Goal: Task Accomplishment & Management: Manage account settings

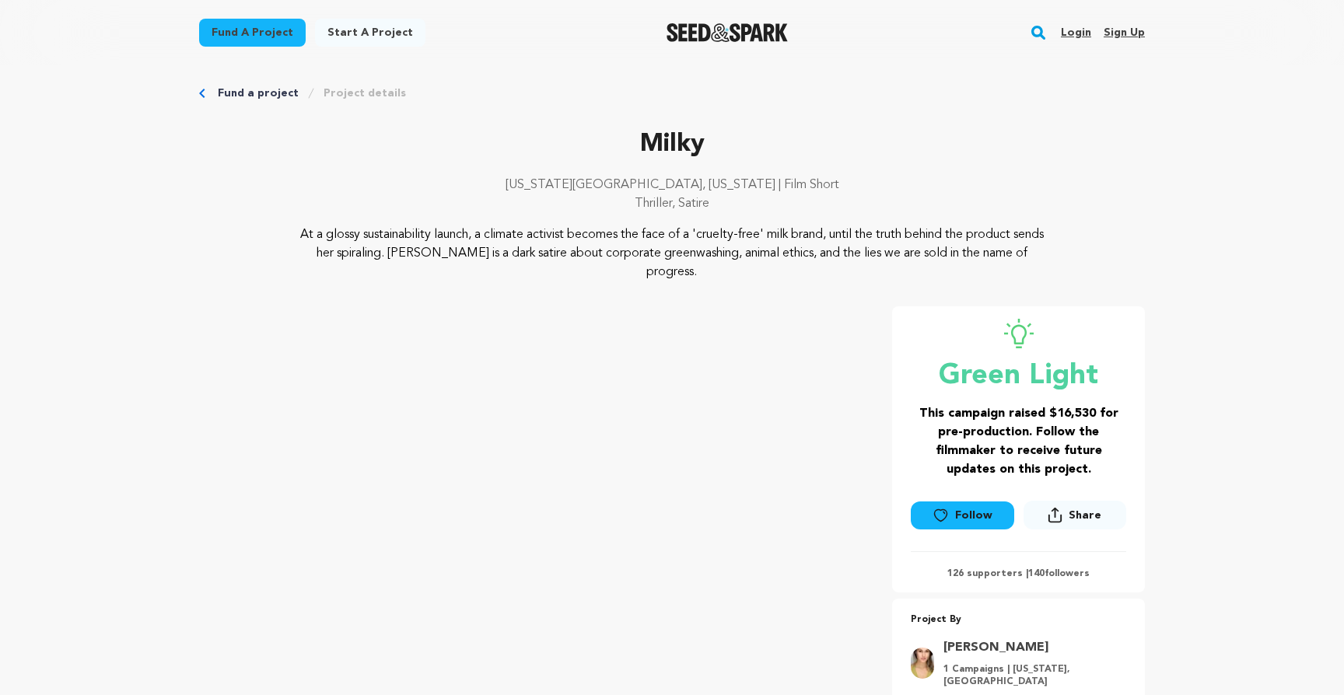
scroll to position [12, 0]
click at [1081, 32] on link "Login" at bounding box center [1076, 32] width 30 height 25
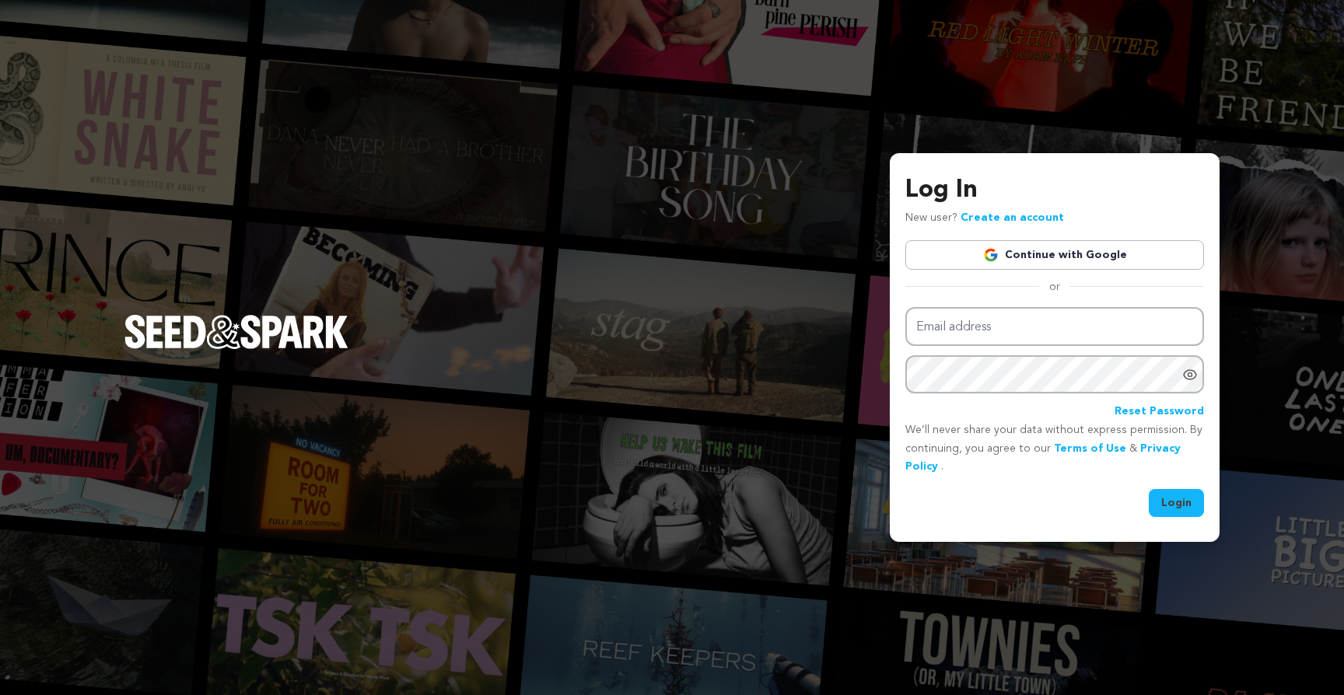
click at [1036, 241] on link "Continue with Google" at bounding box center [1054, 255] width 299 height 30
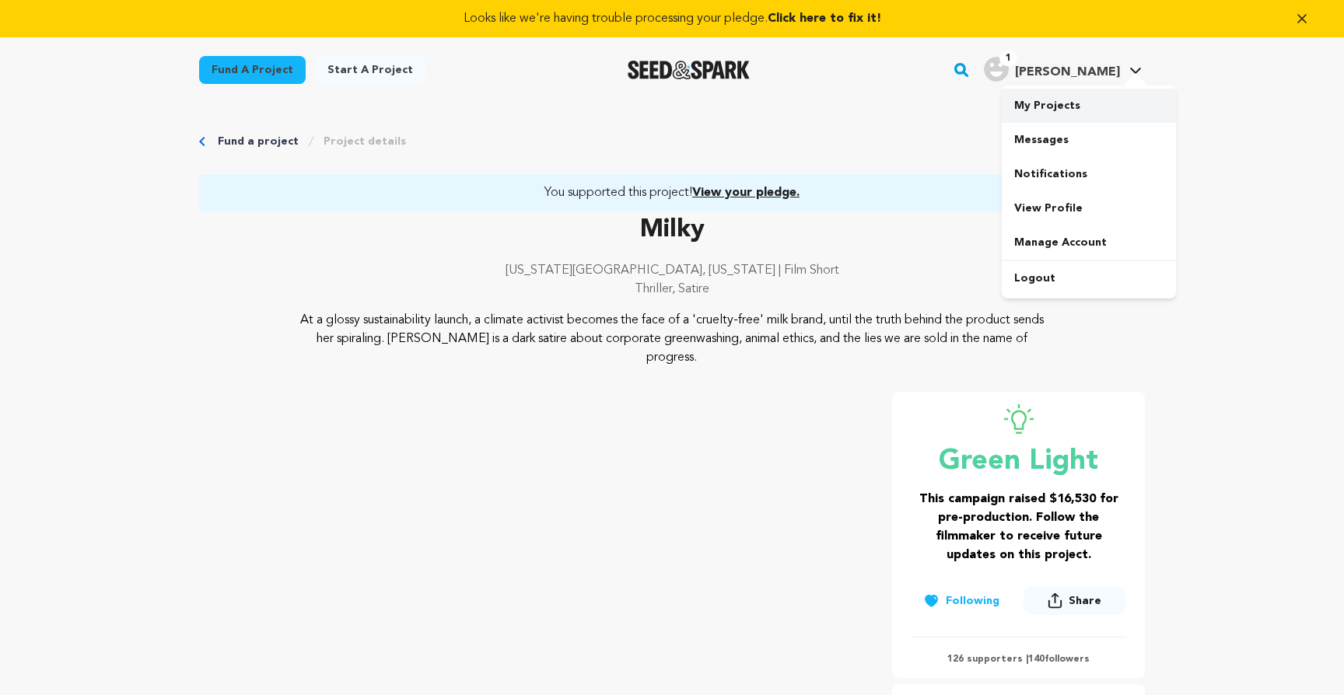
click at [1072, 108] on link "My Projects" at bounding box center [1089, 106] width 174 height 34
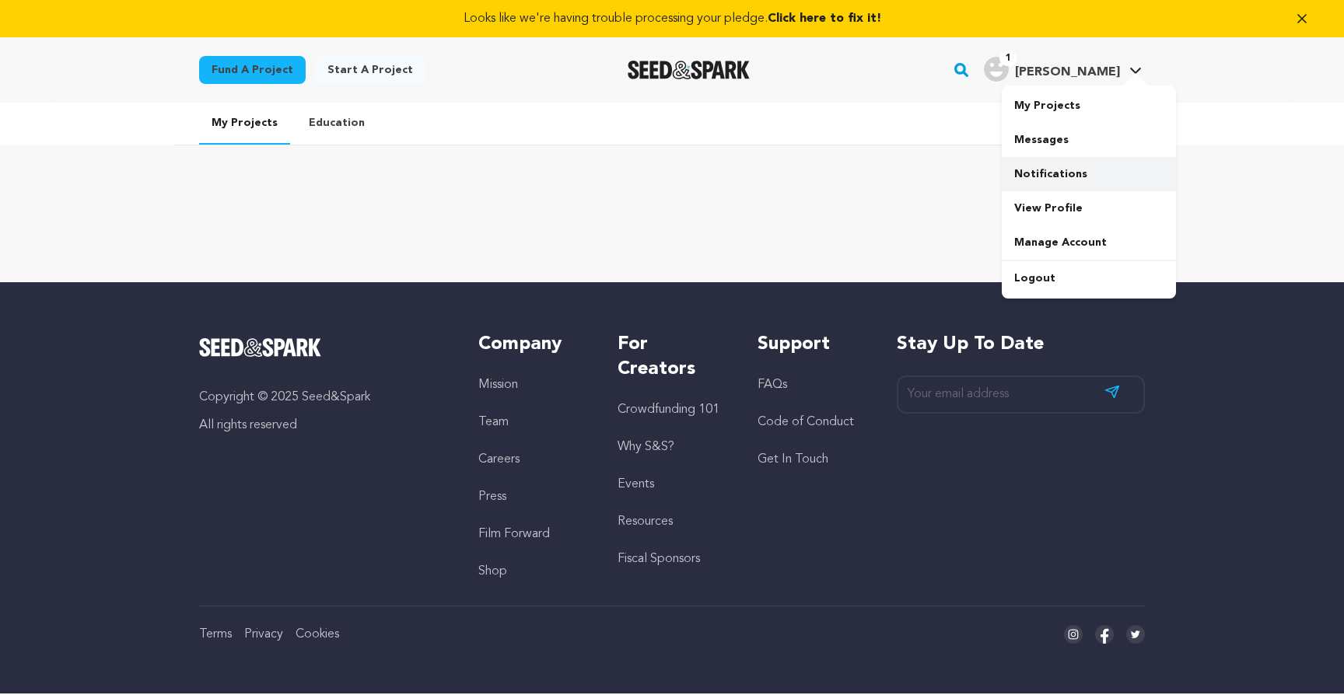
click at [1072, 179] on link "Notifications" at bounding box center [1089, 174] width 174 height 34
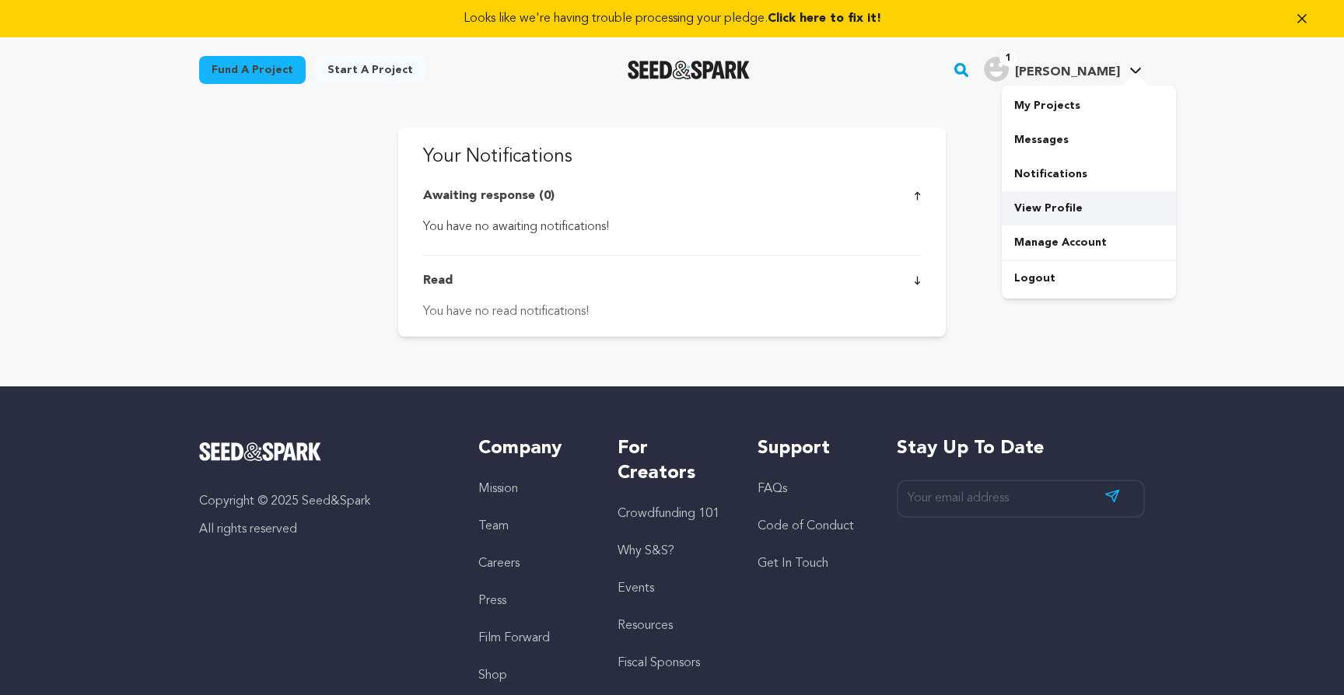
click at [1081, 214] on link "View Profile" at bounding box center [1089, 208] width 174 height 34
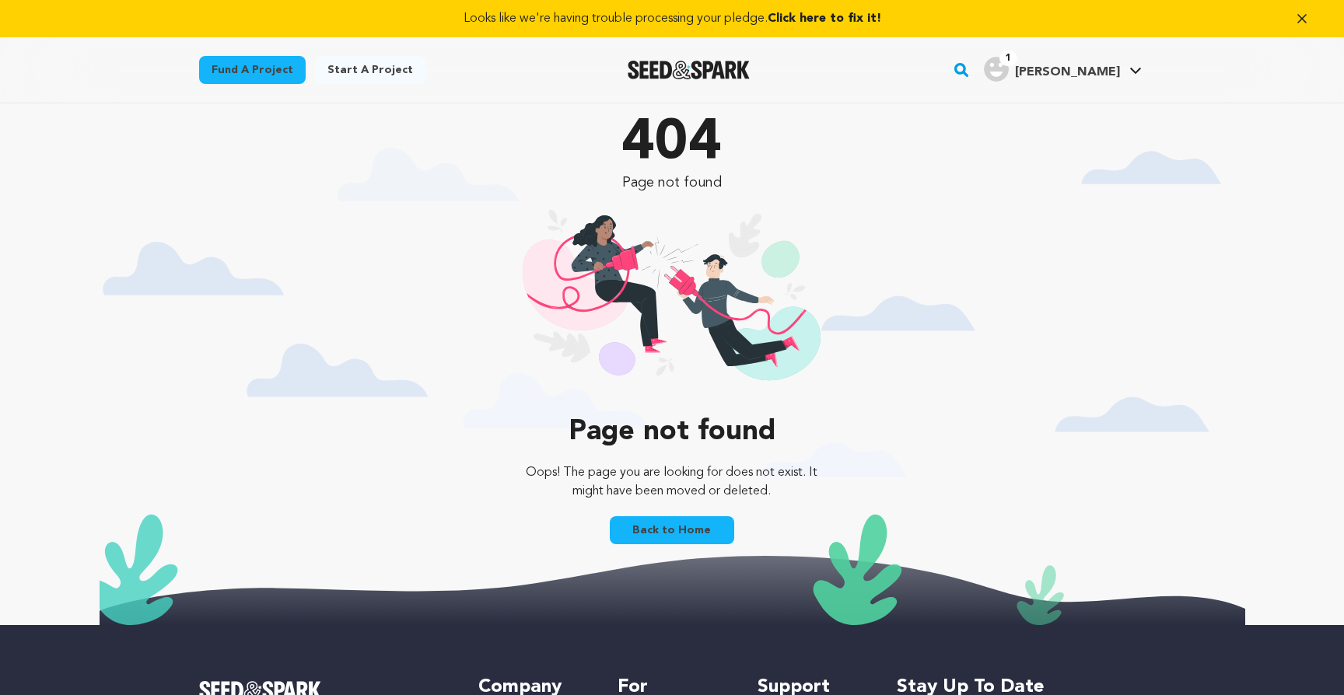
click at [680, 534] on link "Back to Home" at bounding box center [672, 530] width 124 height 28
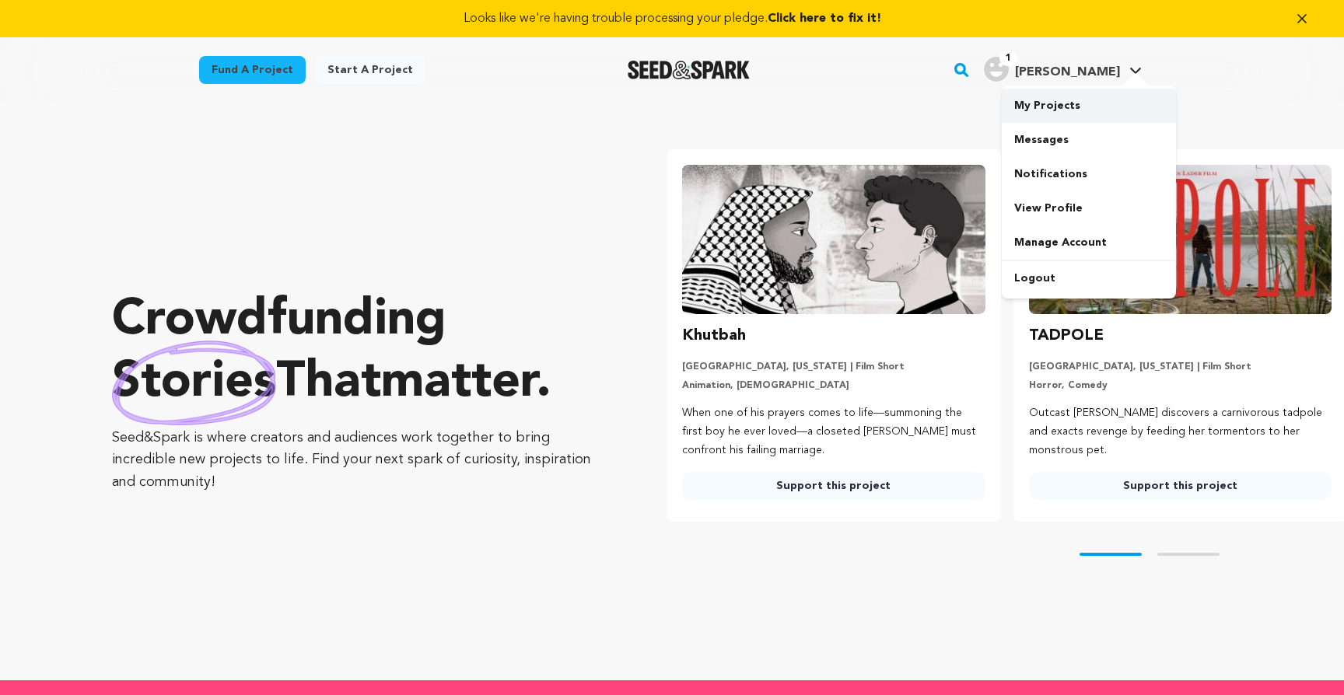
click at [1061, 102] on link "My Projects" at bounding box center [1089, 106] width 174 height 34
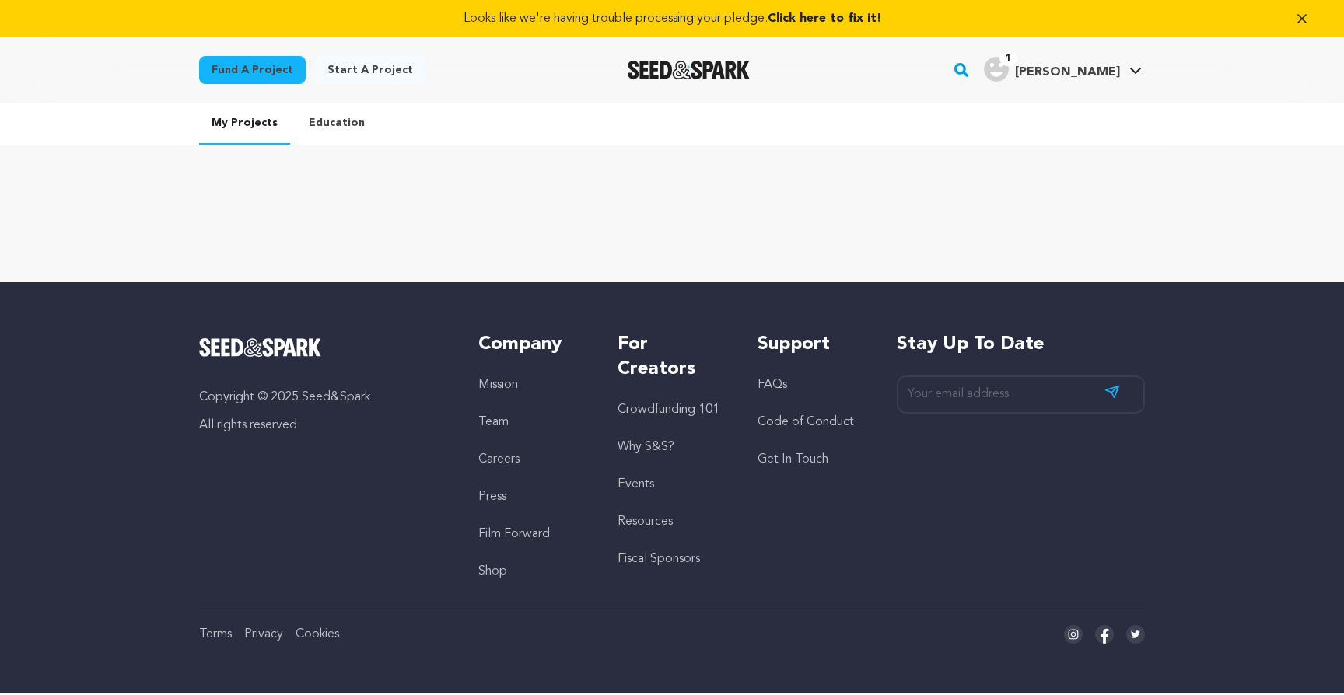
click at [839, 18] on span "Click here to fix it!" at bounding box center [825, 18] width 114 height 12
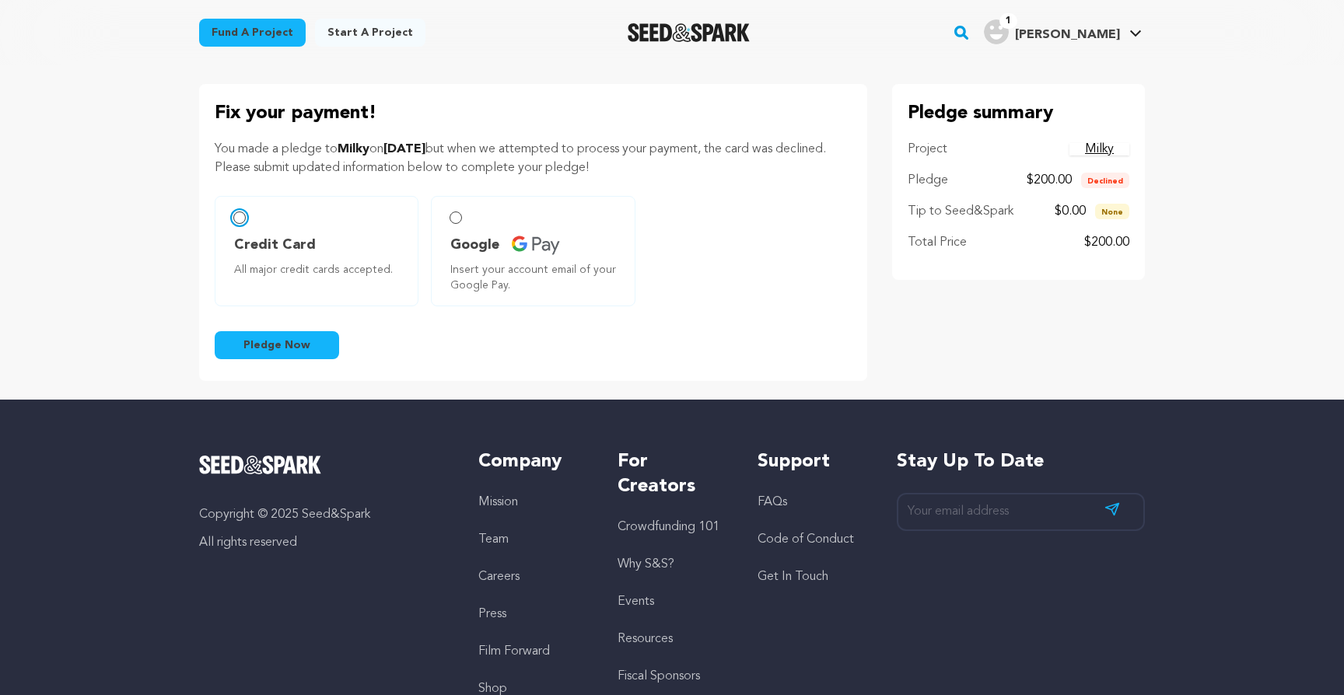
click at [238, 219] on input "Credit Card All major credit cards accepted." at bounding box center [239, 218] width 12 height 12
radio input "false"
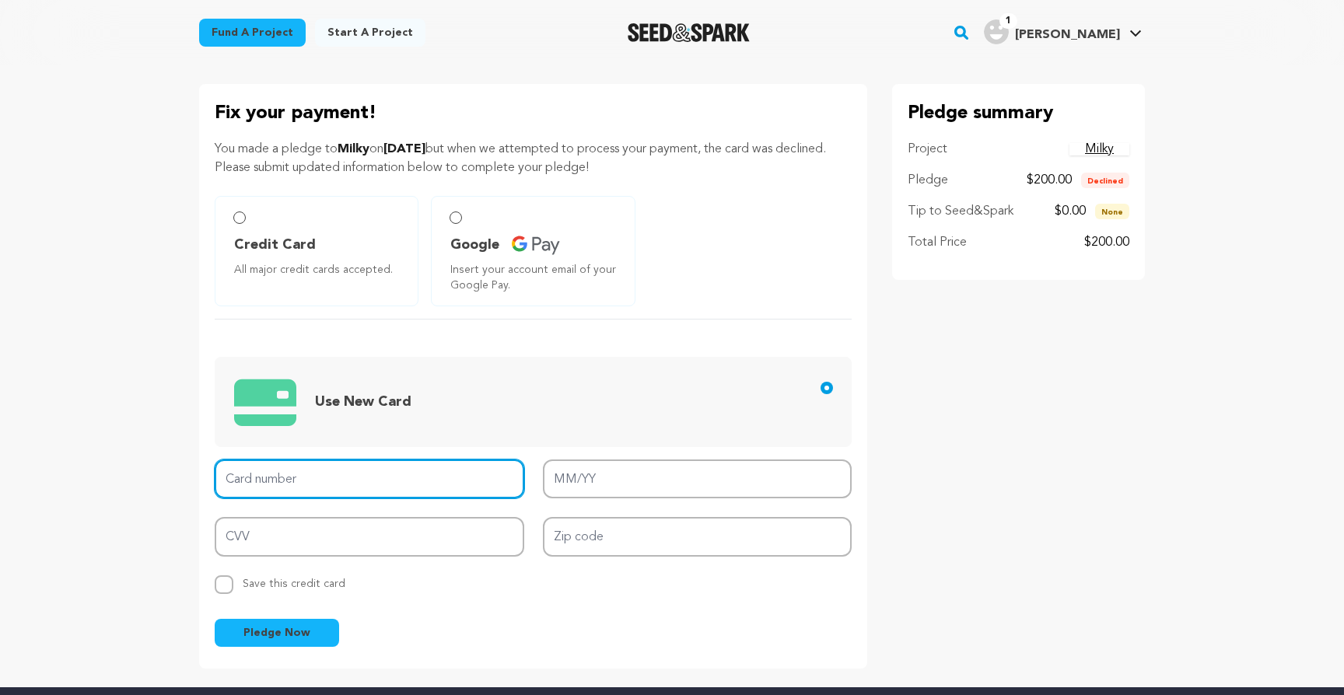
click at [334, 471] on input "Card number" at bounding box center [370, 480] width 310 height 40
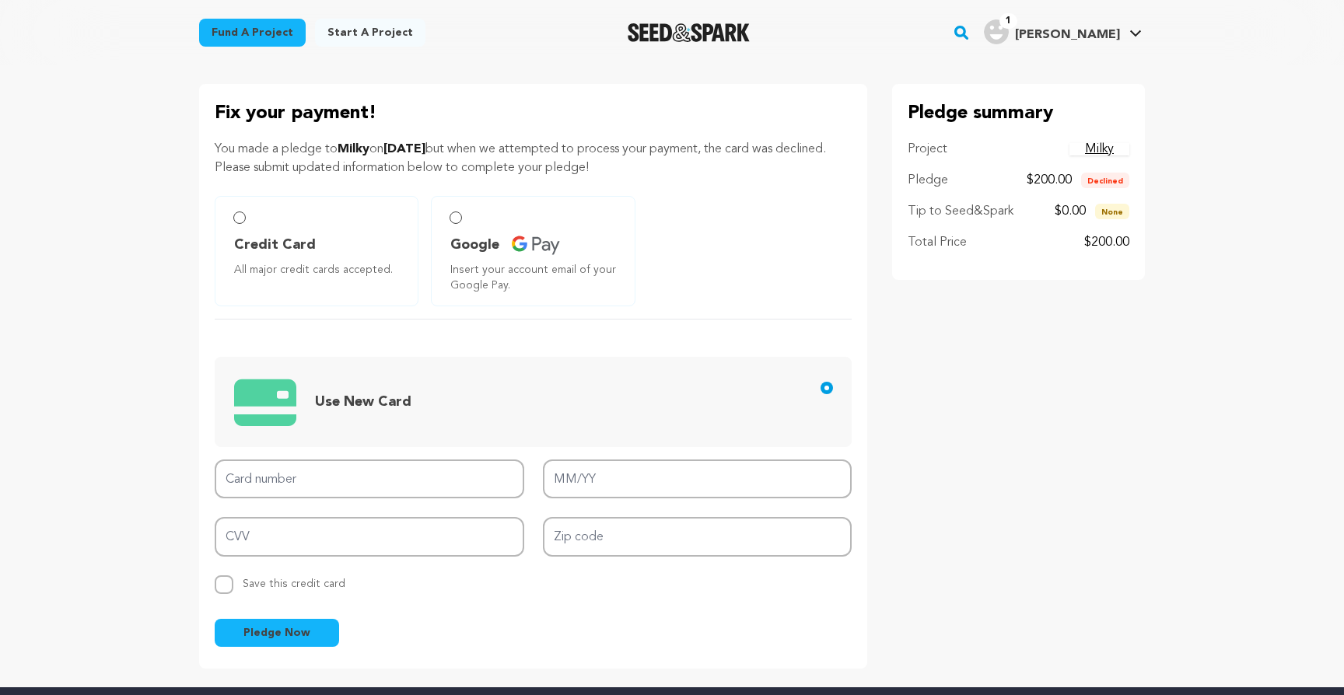
type input "4147202496189760"
type input "06/29"
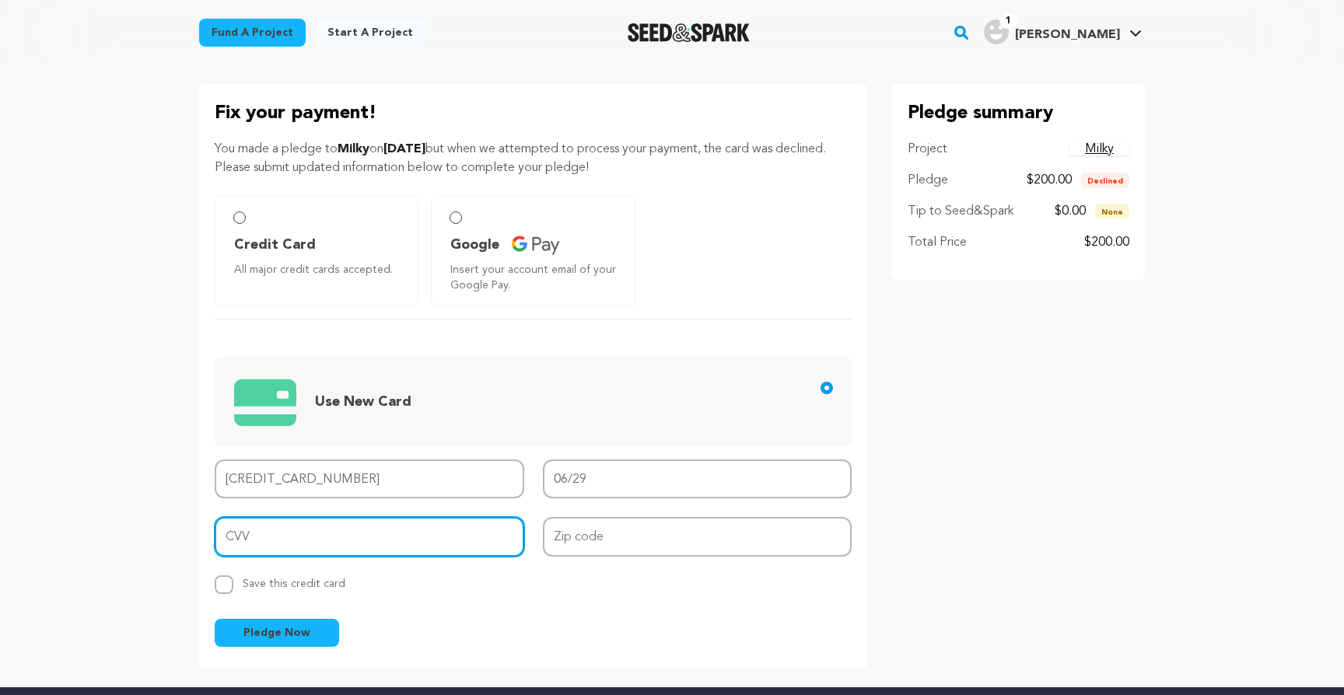
type input "325"
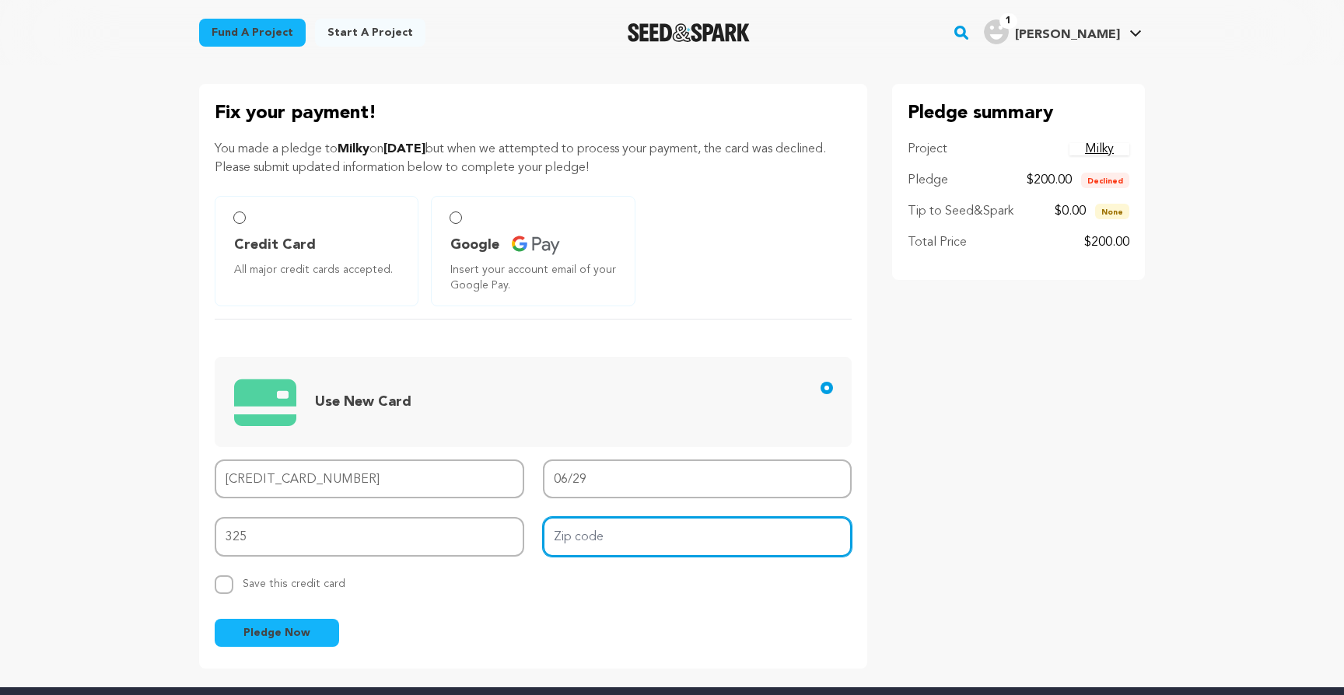
click at [629, 535] on input "Zip code" at bounding box center [698, 537] width 310 height 40
type input "94114"
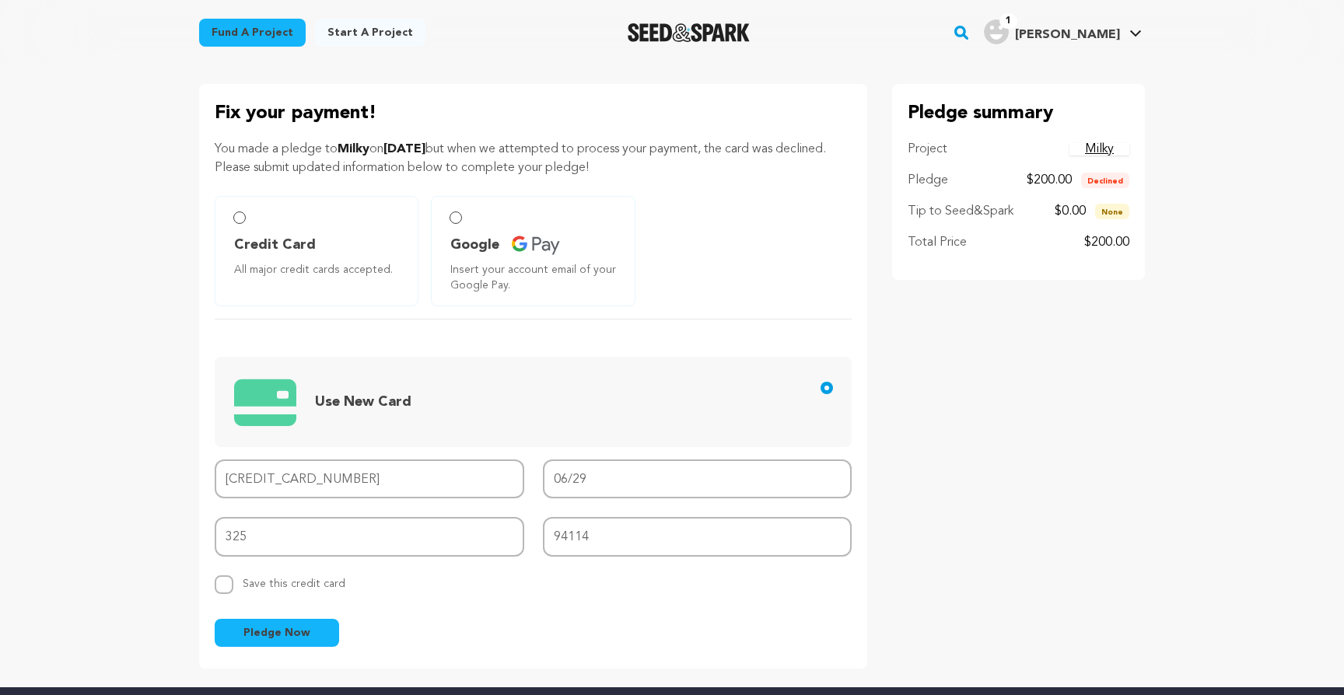
drag, startPoint x: 256, startPoint y: 626, endPoint x: 261, endPoint y: 605, distance: 21.7
click at [261, 605] on form "Credit Card All major credit cards accepted. Google Insert your account email o…" at bounding box center [533, 421] width 637 height 451
click at [271, 625] on span "Pledge Now" at bounding box center [276, 633] width 67 height 16
